Goal: Find specific page/section: Find specific page/section

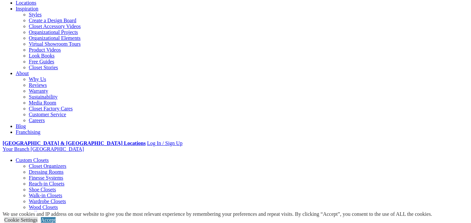
scroll to position [111, 0]
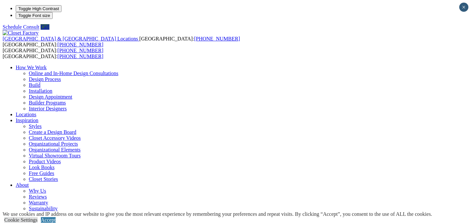
click at [36, 112] on link "Locations" at bounding box center [26, 115] width 21 height 6
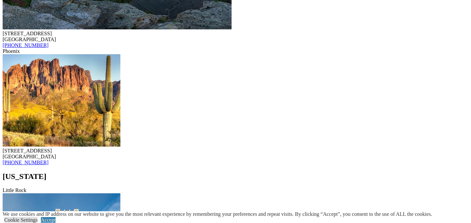
scroll to position [1045, 0]
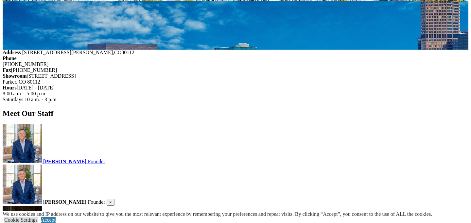
scroll to position [806, 0]
